Goal: Complete application form: Complete application form

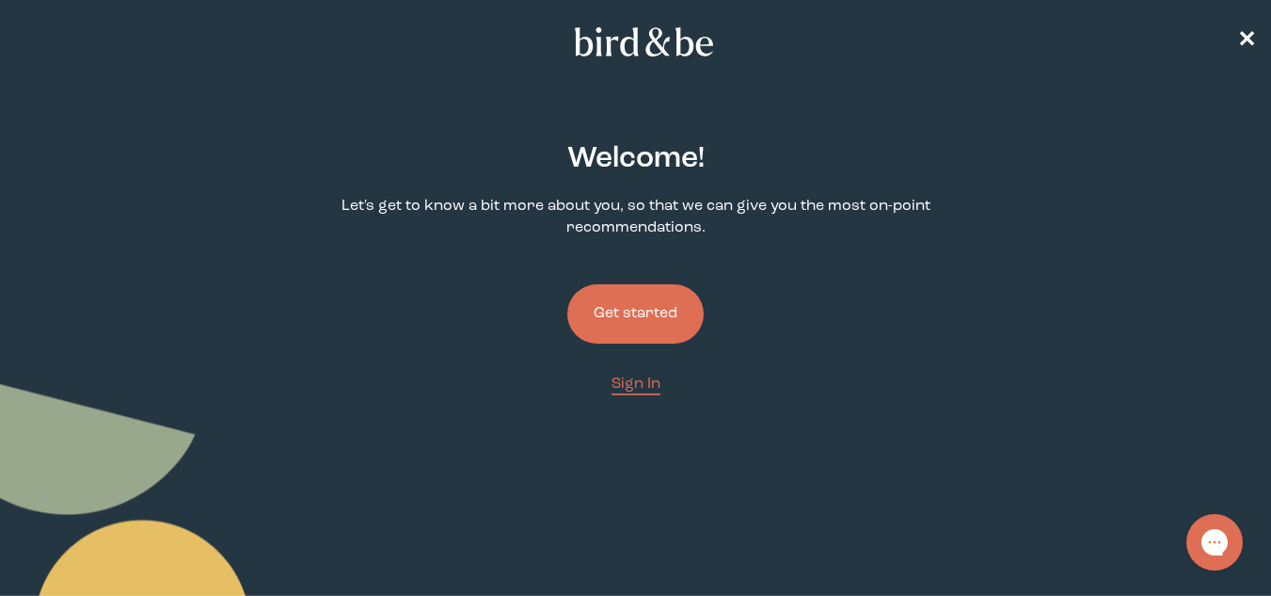
click at [624, 318] on button "Get started" at bounding box center [635, 313] width 136 height 59
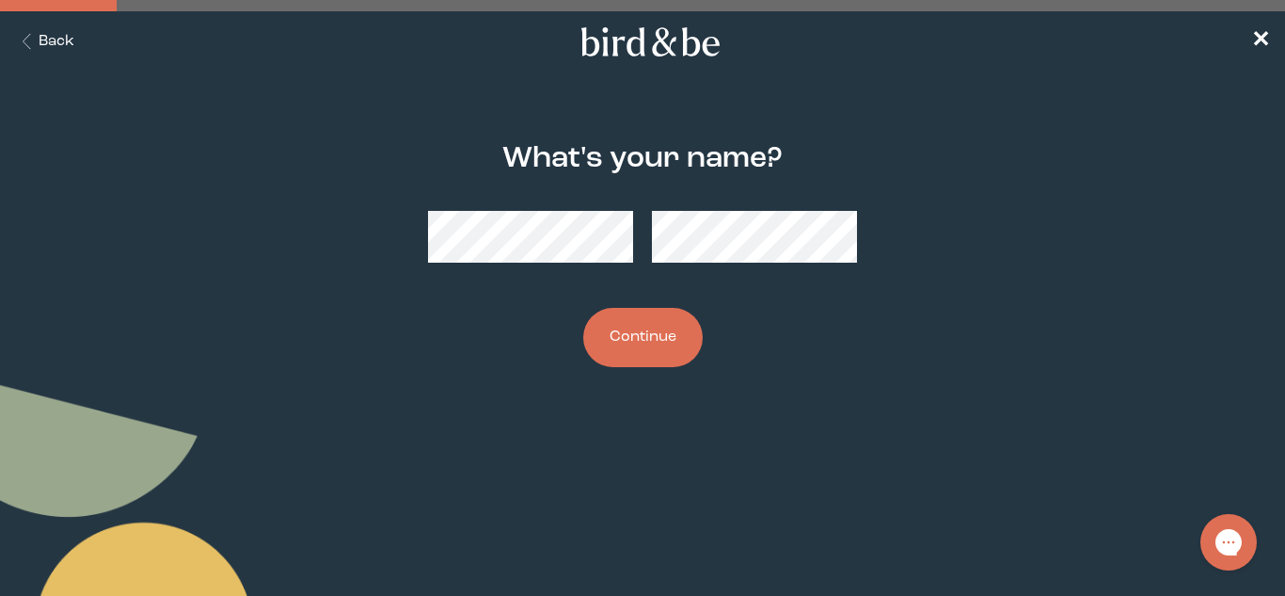
click at [583, 308] on button "Continue" at bounding box center [643, 337] width 120 height 59
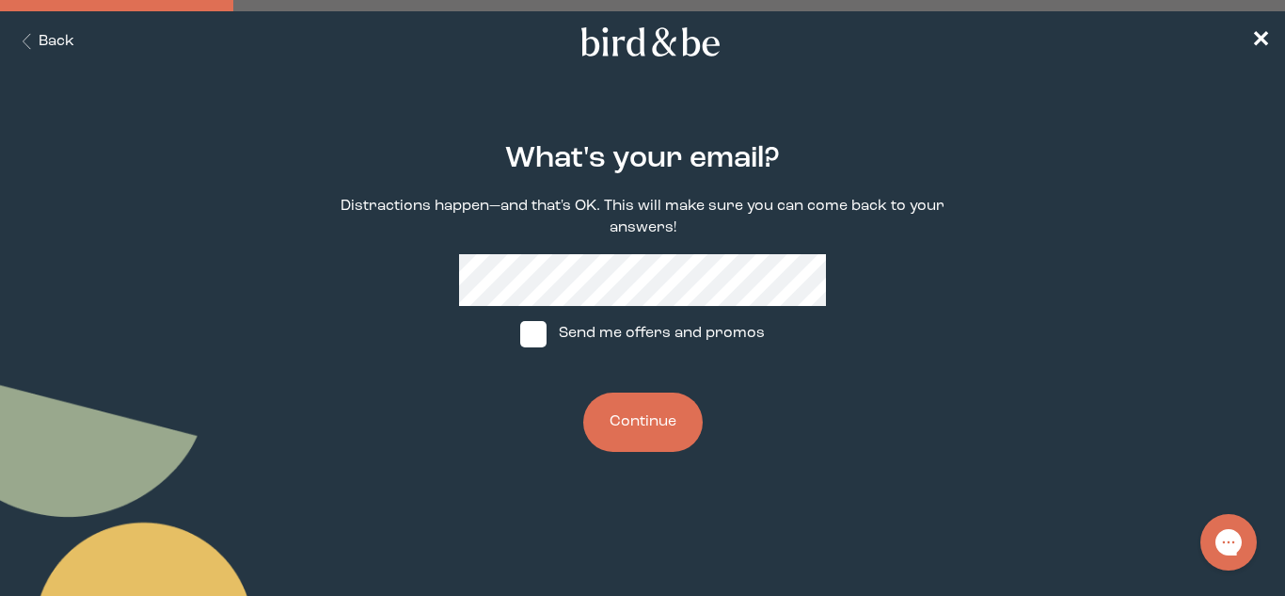
click at [583, 392] on button "Continue" at bounding box center [643, 421] width 120 height 59
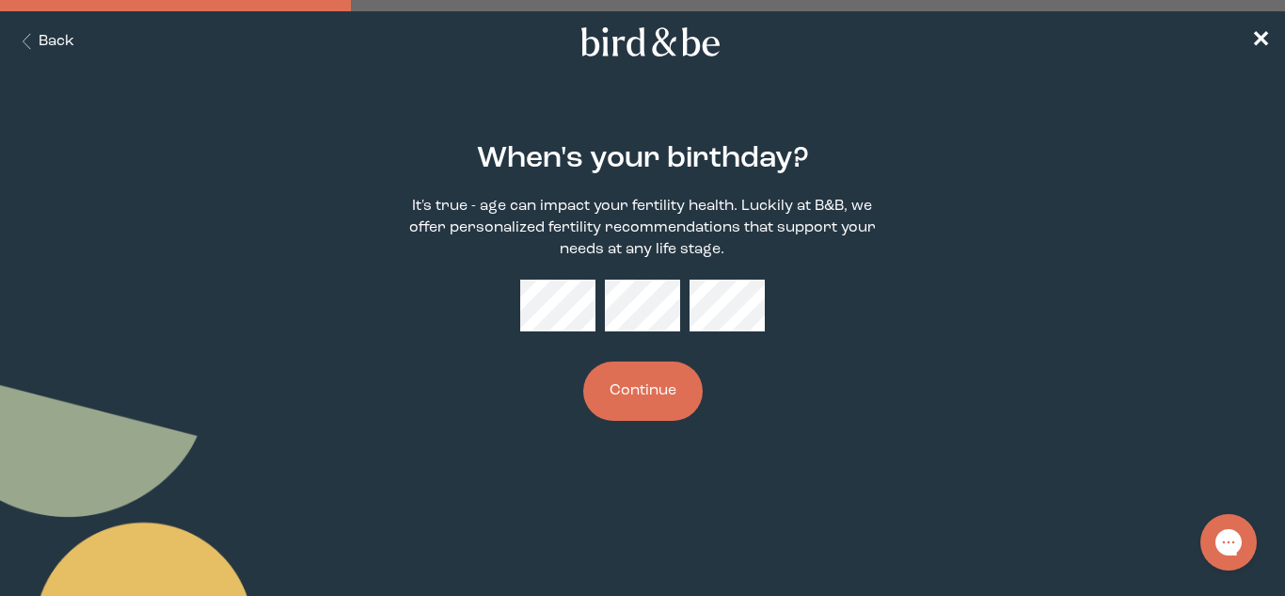
click at [663, 395] on button "Continue" at bounding box center [643, 390] width 120 height 59
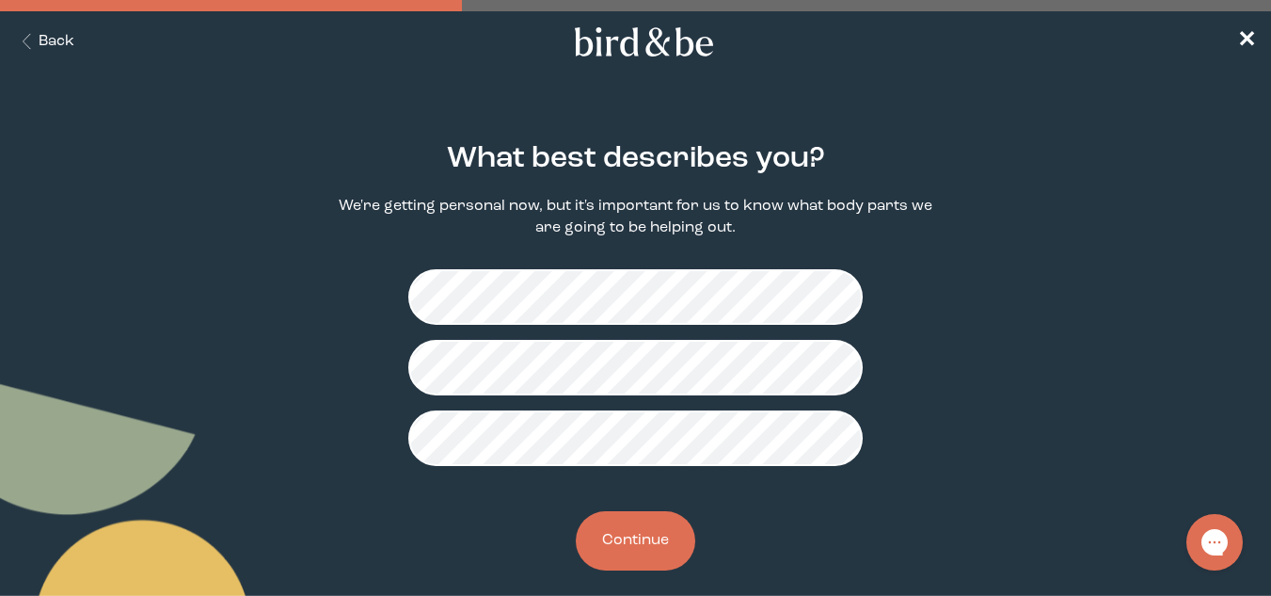
click at [620, 532] on button "Continue" at bounding box center [636, 540] width 120 height 59
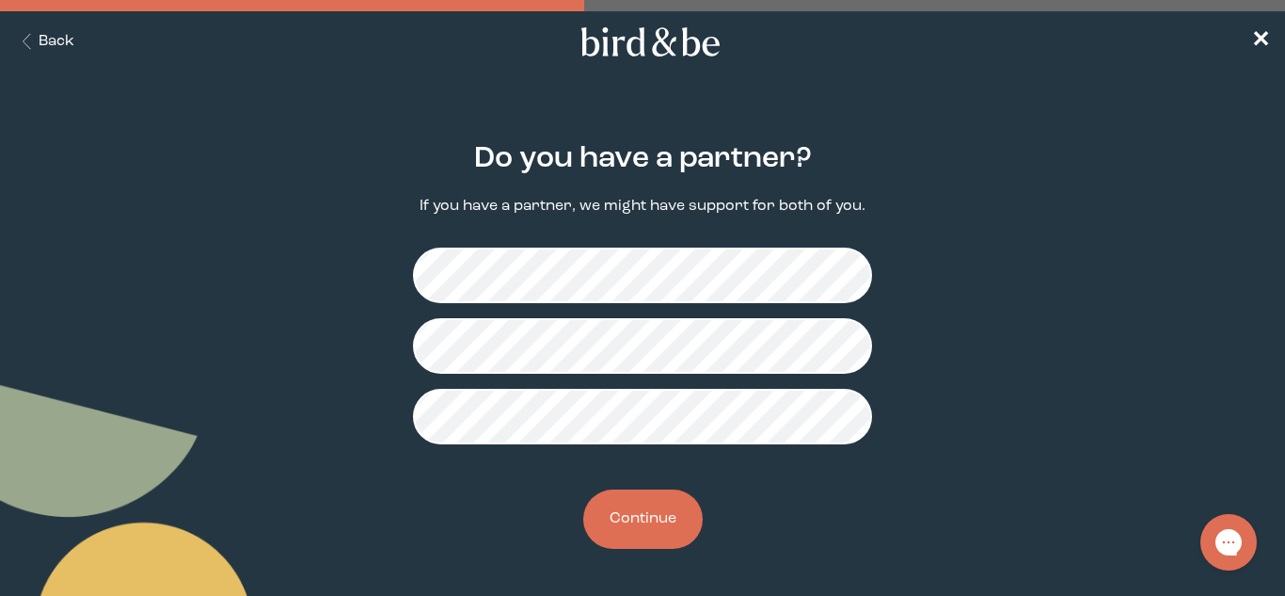
click at [676, 531] on button "Continue" at bounding box center [643, 518] width 120 height 59
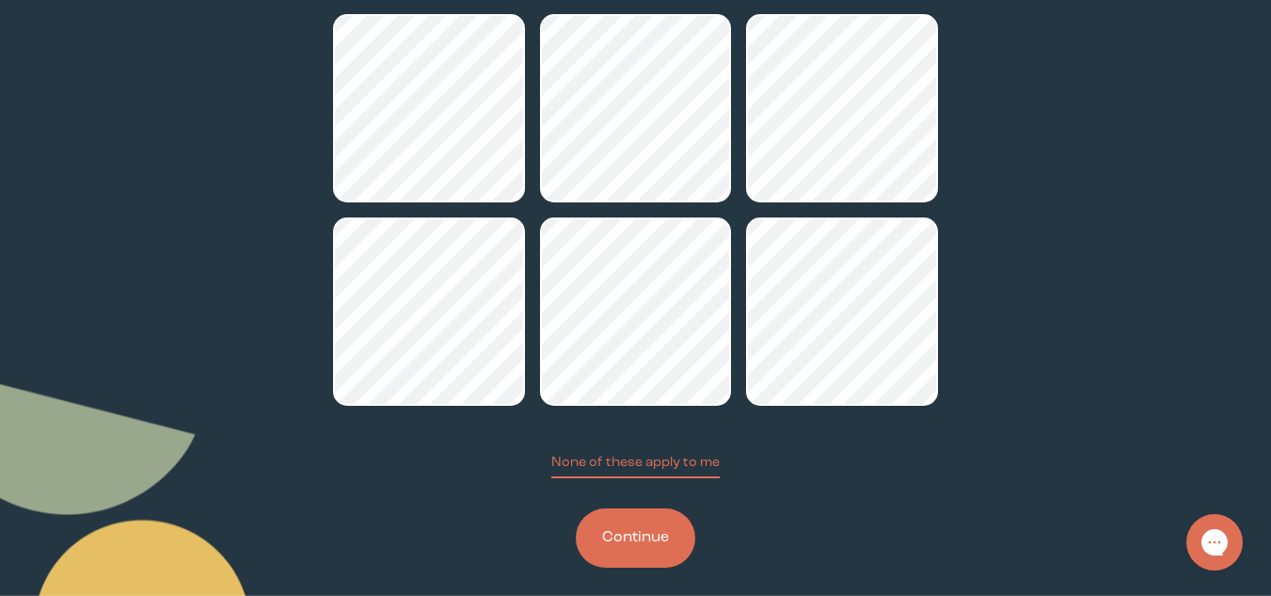
scroll to position [235, 0]
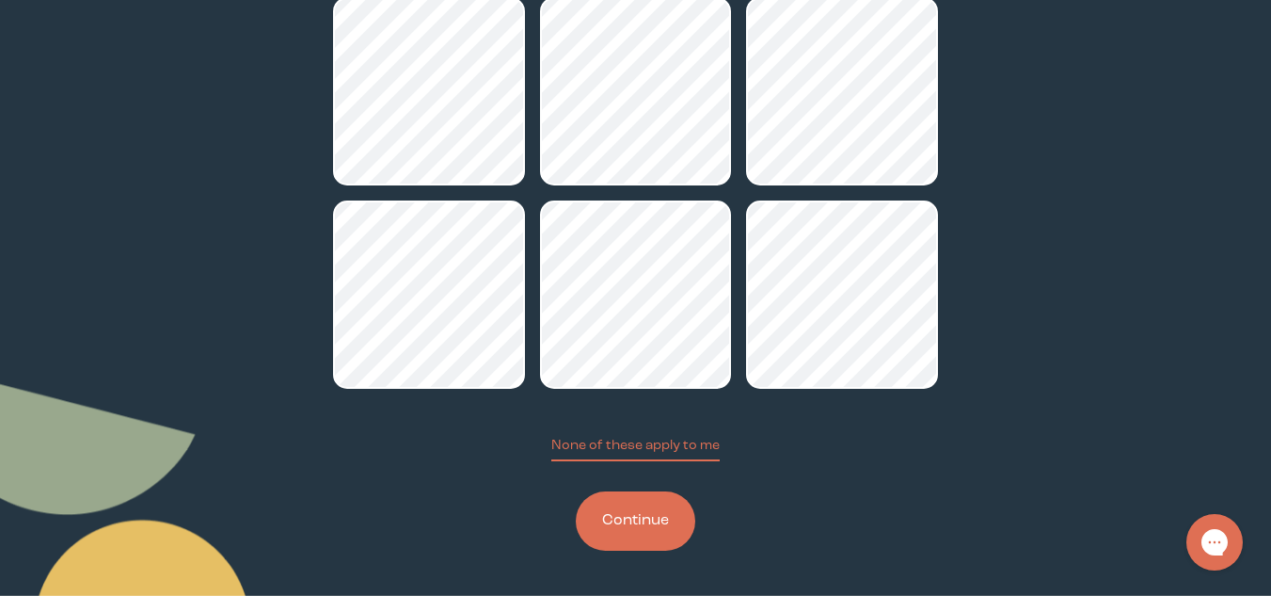
click at [650, 524] on button "Continue" at bounding box center [636, 520] width 120 height 59
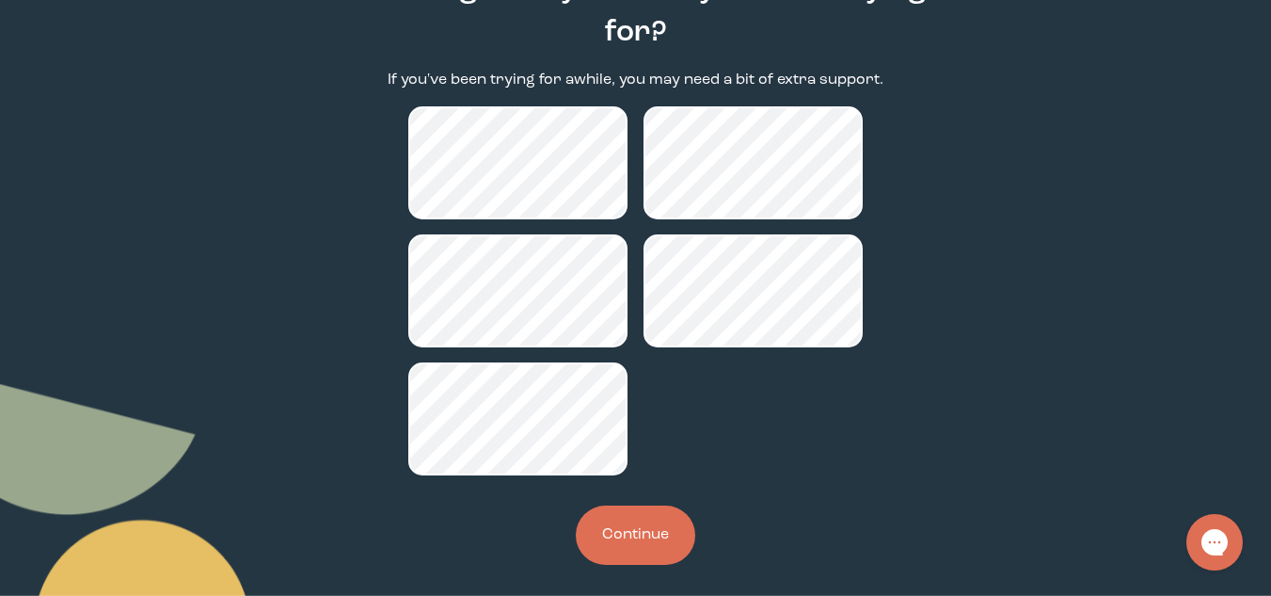
scroll to position [184, 0]
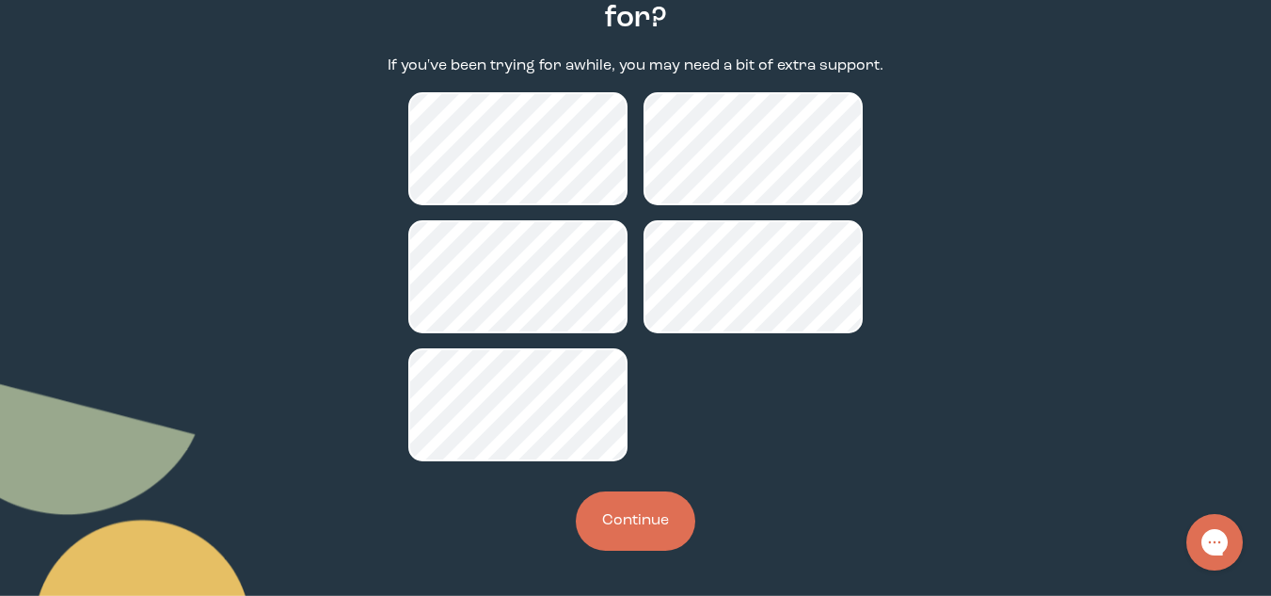
click at [624, 510] on button "Continue" at bounding box center [636, 520] width 120 height 59
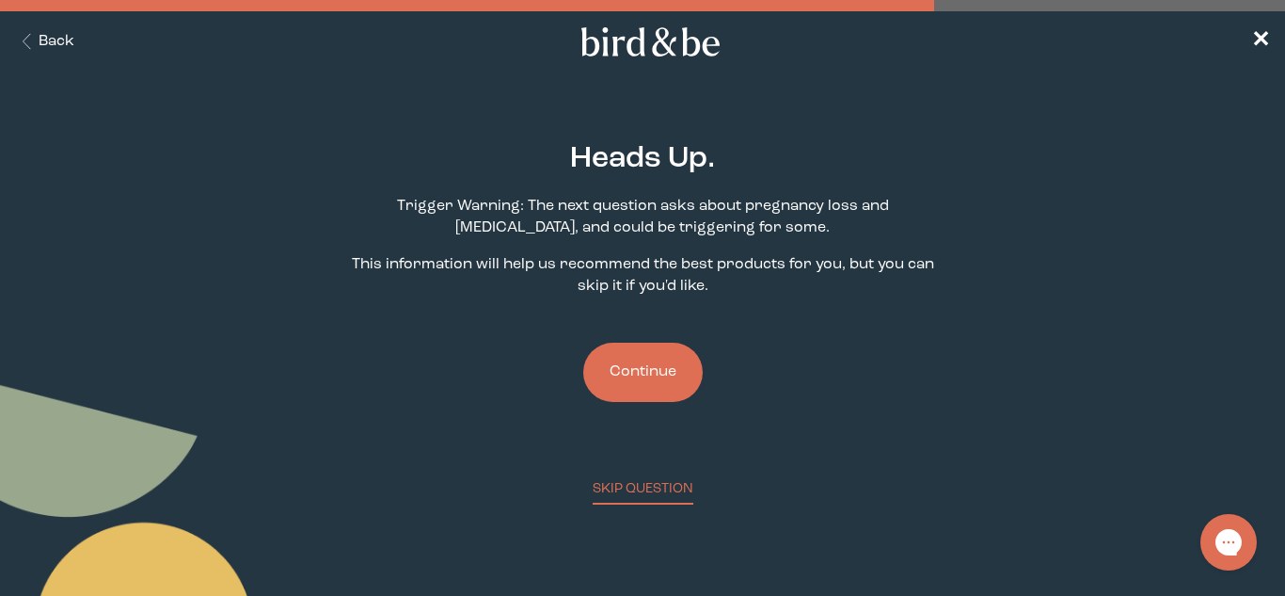
click at [620, 363] on button "Continue" at bounding box center [643, 372] width 120 height 59
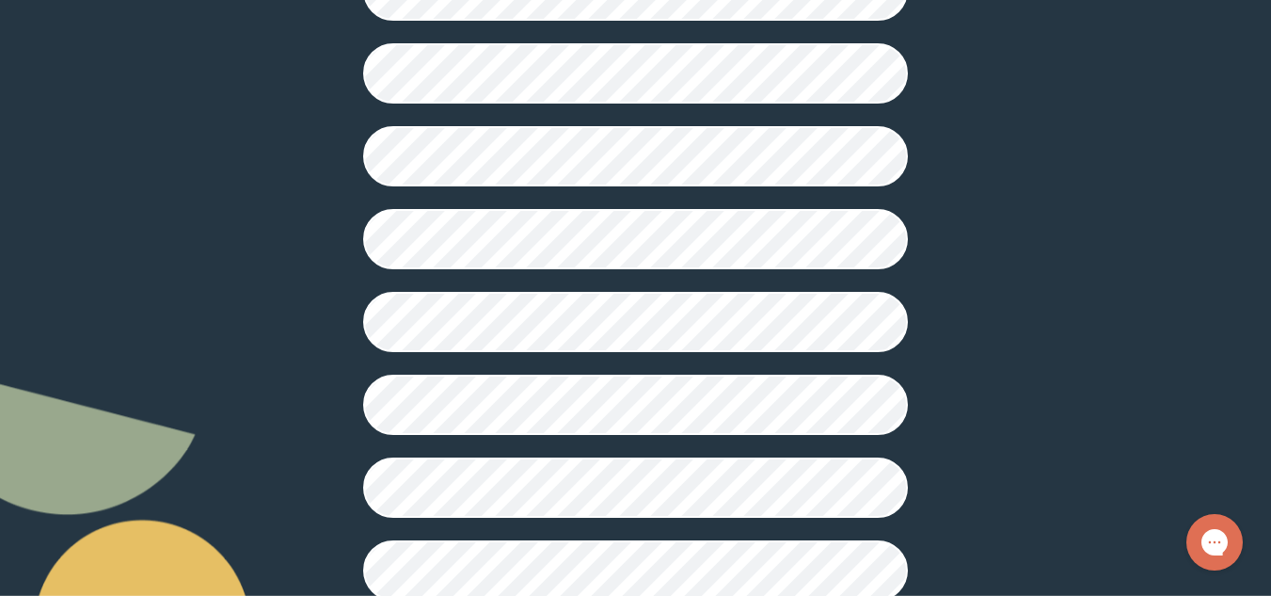
scroll to position [581, 0]
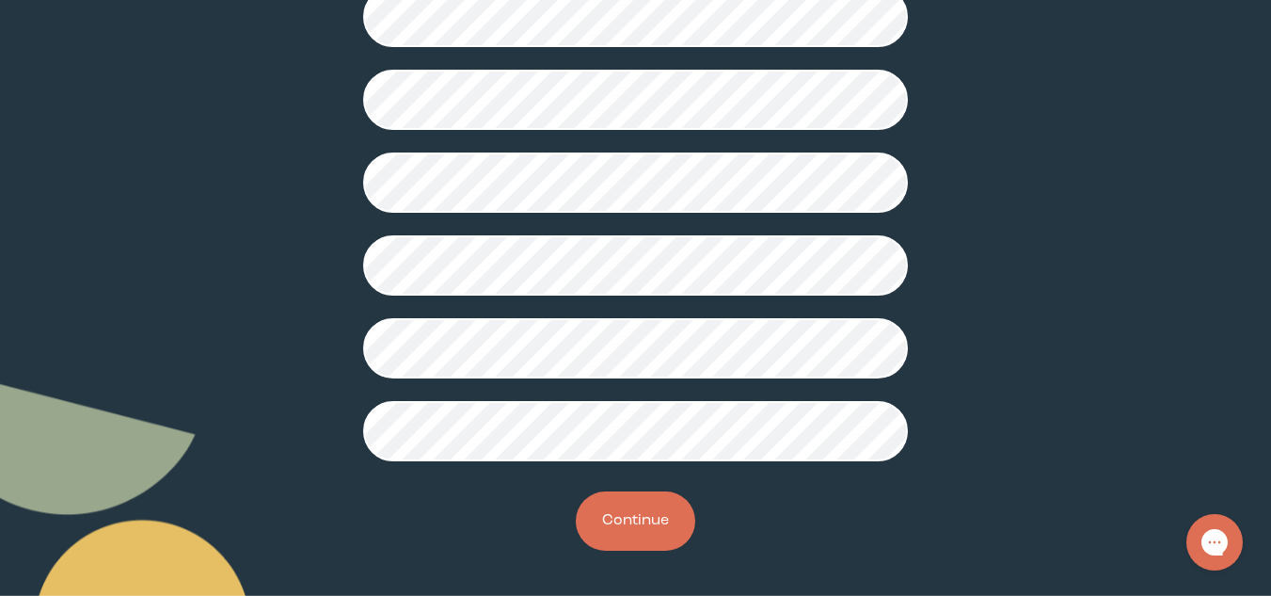
click at [656, 513] on button "Continue" at bounding box center [636, 520] width 120 height 59
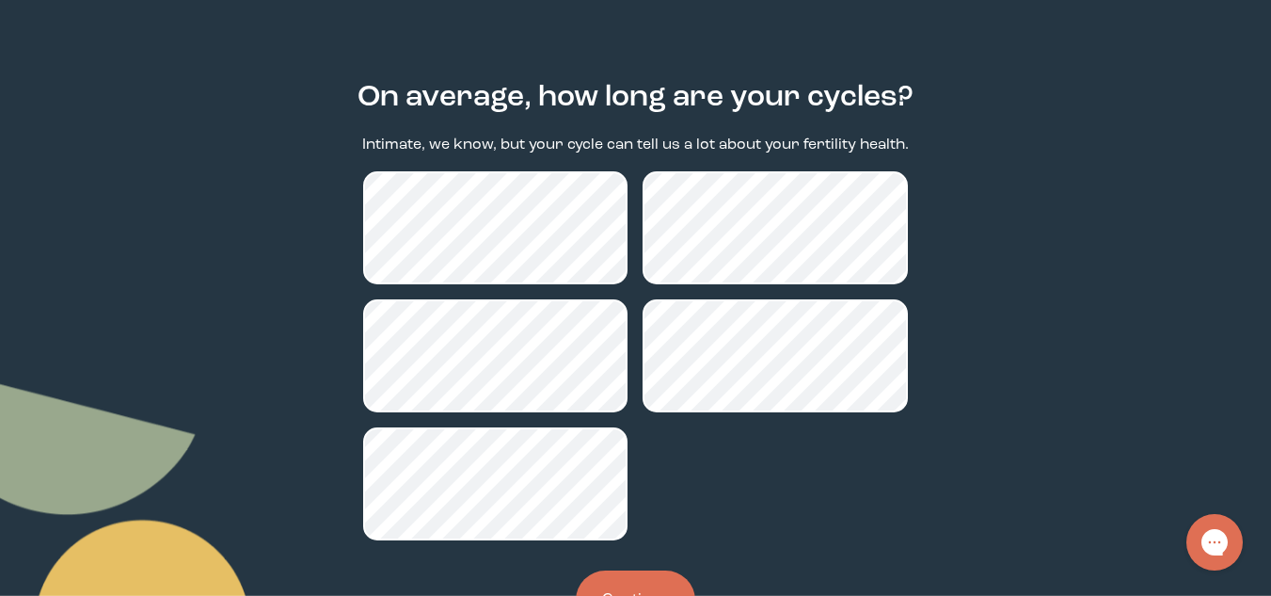
scroll to position [94, 0]
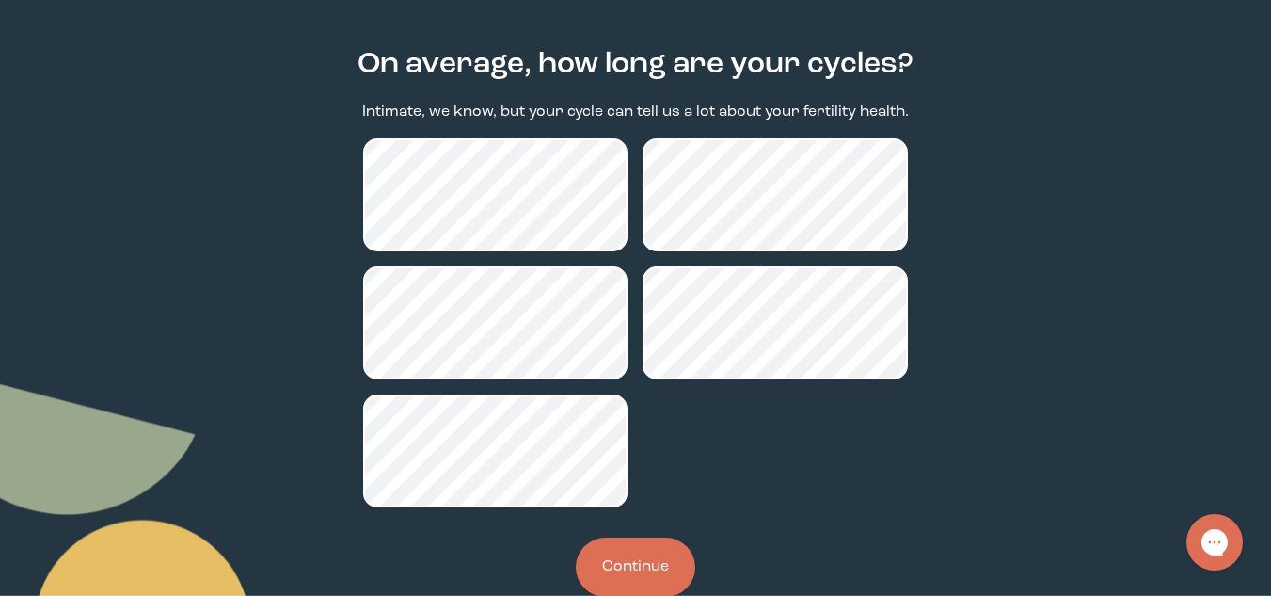
click at [634, 567] on button "Continue" at bounding box center [636, 566] width 120 height 59
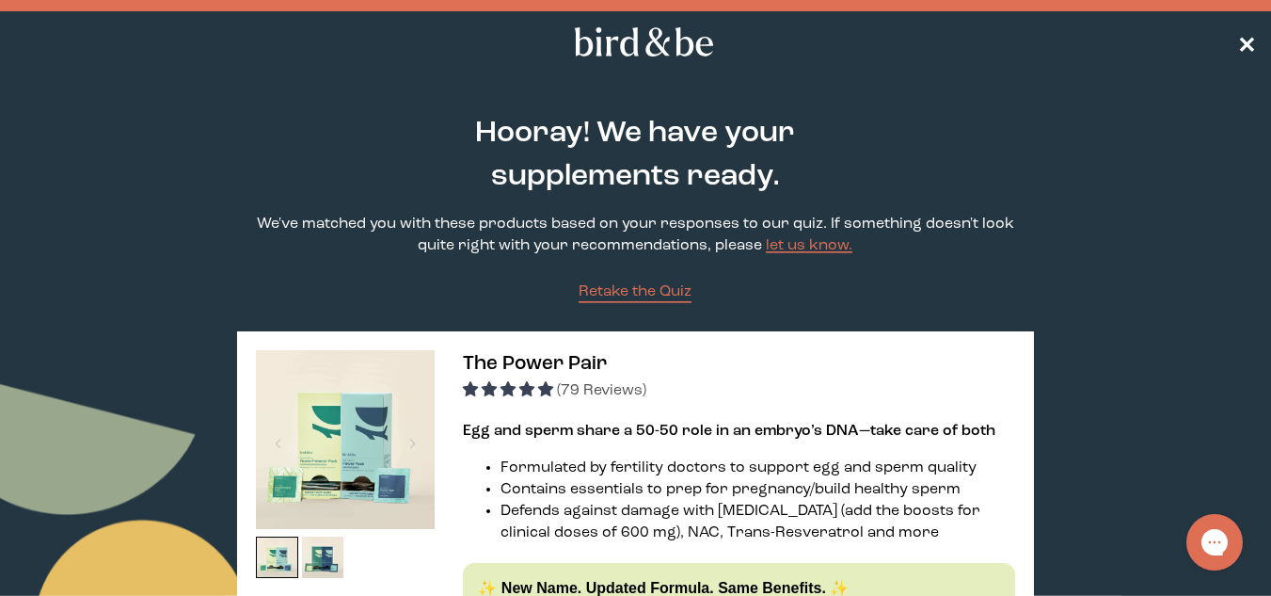
click at [1240, 39] on span "✕" at bounding box center [1246, 42] width 19 height 23
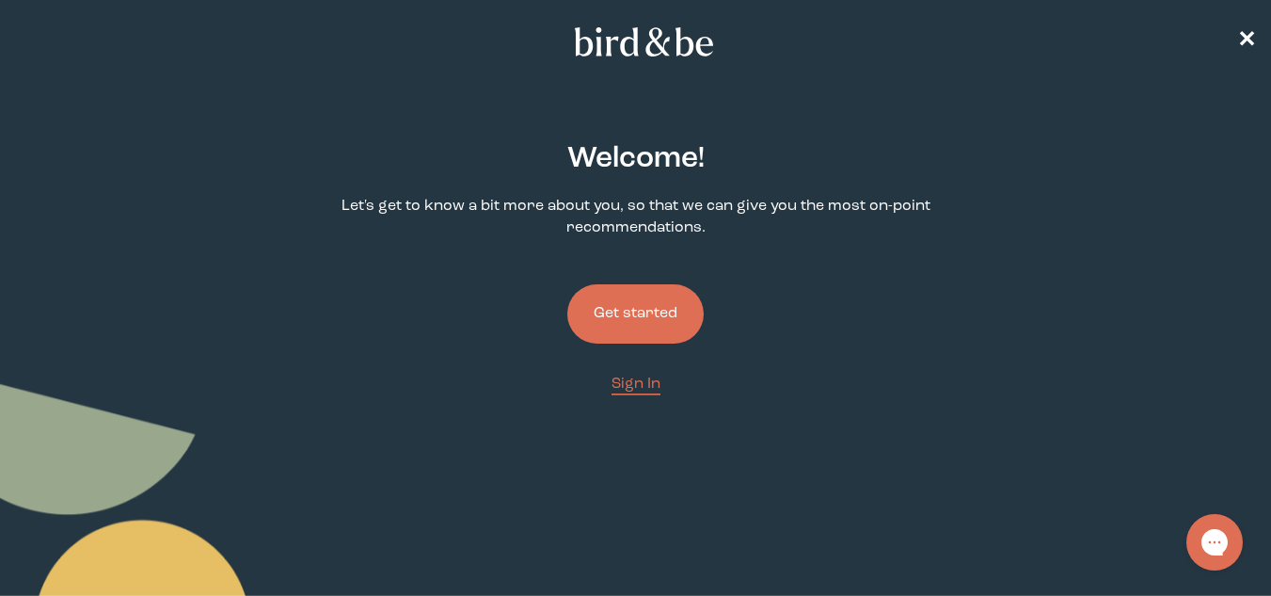
click at [617, 321] on button "Get started" at bounding box center [635, 313] width 136 height 59
